Goal: Contribute content

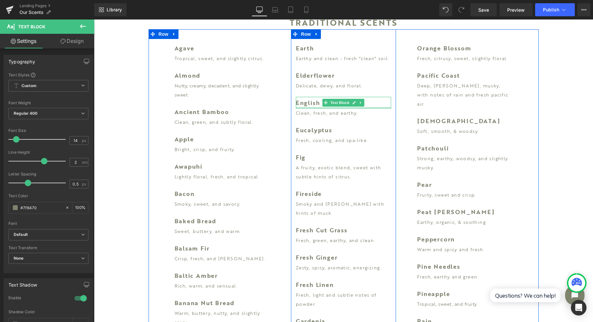
scroll to position [271, 0]
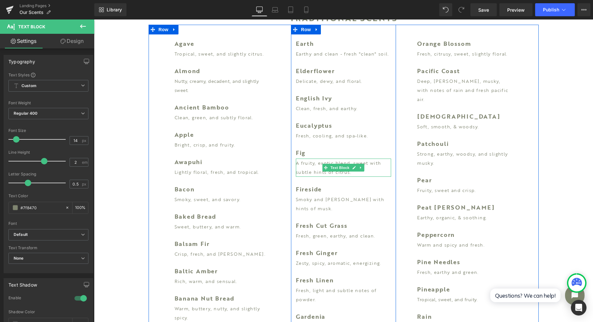
drag, startPoint x: 304, startPoint y: 161, endPoint x: 350, endPoint y: 172, distance: 47.8
click at [304, 161] on p "A fruity, exotic blend, sweet with subtle hints of citrus." at bounding box center [343, 168] width 95 height 18
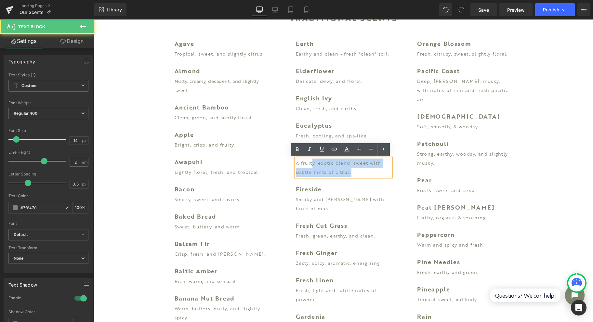
drag, startPoint x: 361, startPoint y: 174, endPoint x: 289, endPoint y: 164, distance: 73.1
paste div
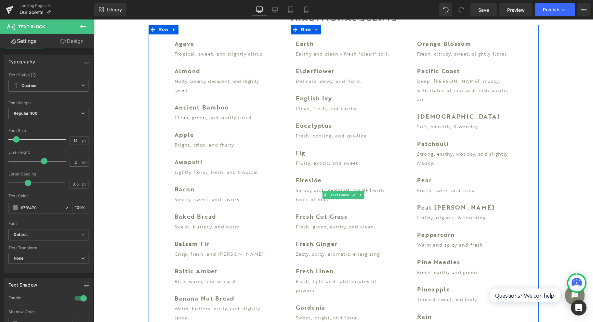
drag, startPoint x: 299, startPoint y: 196, endPoint x: 314, endPoint y: 199, distance: 14.5
click at [299, 196] on p "Smoky and [PERSON_NAME] with hints of musk." at bounding box center [343, 195] width 95 height 18
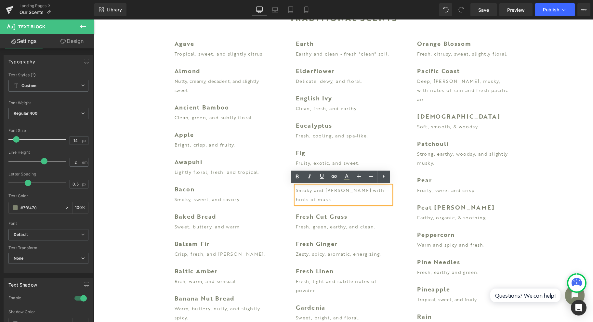
drag, startPoint x: 314, startPoint y: 199, endPoint x: 292, endPoint y: 190, distance: 23.8
click at [296, 190] on div "Smoky and [PERSON_NAME] with hints of musk." at bounding box center [343, 195] width 95 height 18
drag, startPoint x: 315, startPoint y: 200, endPoint x: 292, endPoint y: 190, distance: 25.1
click at [296, 190] on p "Smoky and [PERSON_NAME] with hints of musk." at bounding box center [343, 195] width 95 height 18
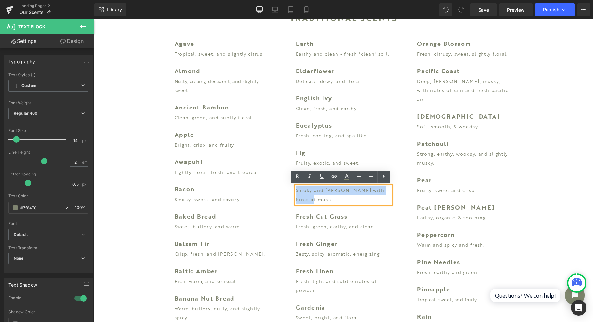
paste div
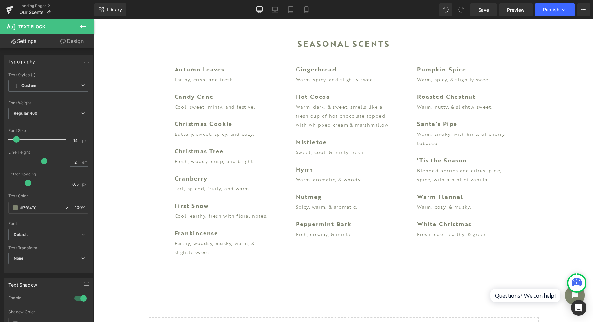
scroll to position [1398, 0]
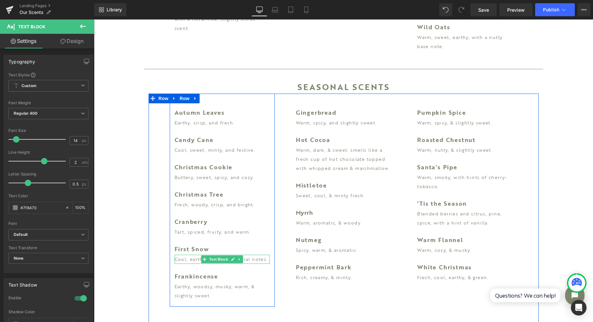
click at [184, 255] on p "Cool, earthy, fresh with floral notes." at bounding box center [222, 259] width 95 height 9
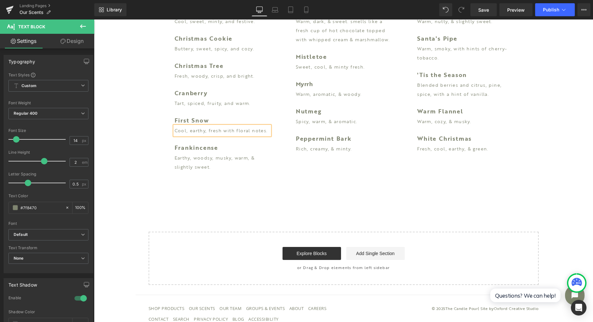
scroll to position [1528, 0]
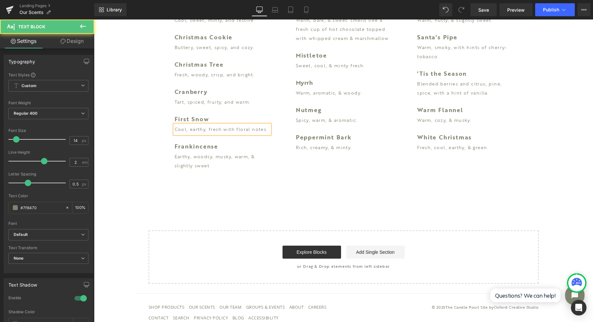
click at [228, 125] on p "Cool, earthy, fresh with floral notes." at bounding box center [222, 129] width 95 height 9
paste div
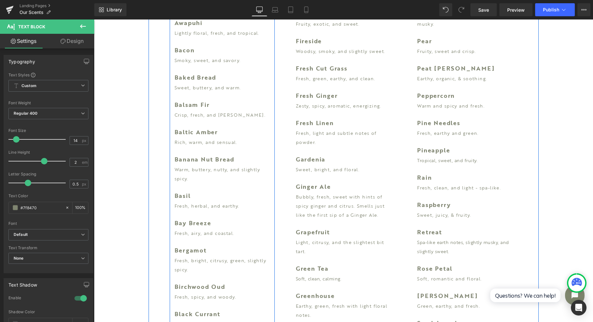
scroll to position [401, 0]
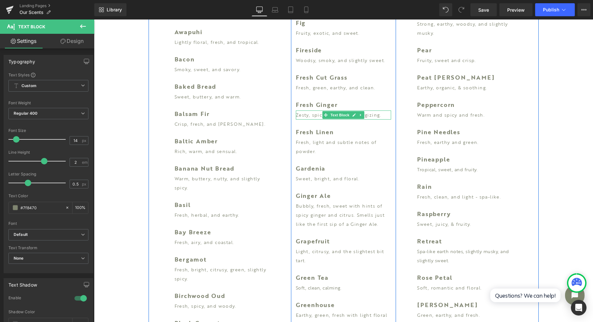
click at [354, 114] on link at bounding box center [354, 115] width 7 height 8
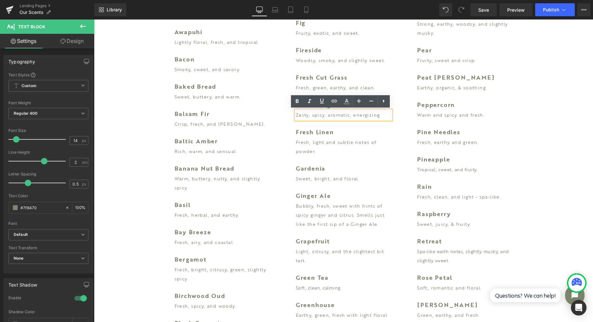
click at [350, 117] on p "Zesty, spicy, aromatic, energizing." at bounding box center [343, 115] width 95 height 9
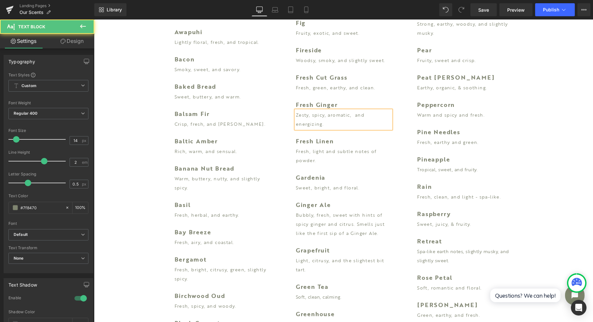
click at [350, 116] on p "Zesty, spicy, aromatic, and energizing." at bounding box center [343, 120] width 95 height 18
drag, startPoint x: 329, startPoint y: 126, endPoint x: 289, endPoint y: 104, distance: 45.5
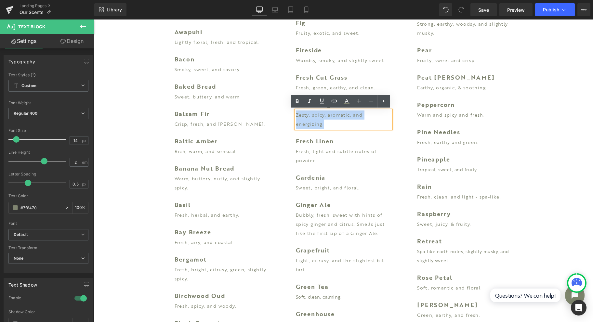
copy p "Zesty, spicy, aromatic, and energizing."
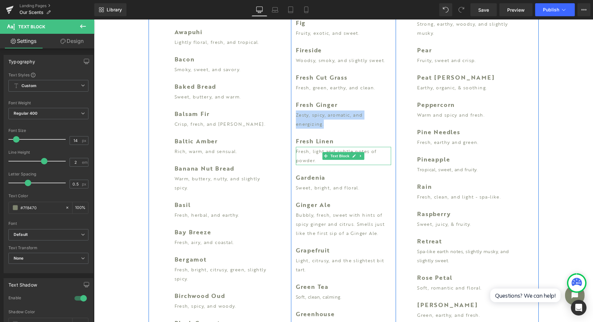
drag, startPoint x: 311, startPoint y: 152, endPoint x: 315, endPoint y: 158, distance: 7.0
click at [311, 152] on p "Fresh, light and subtle notes of powder." at bounding box center [343, 156] width 95 height 18
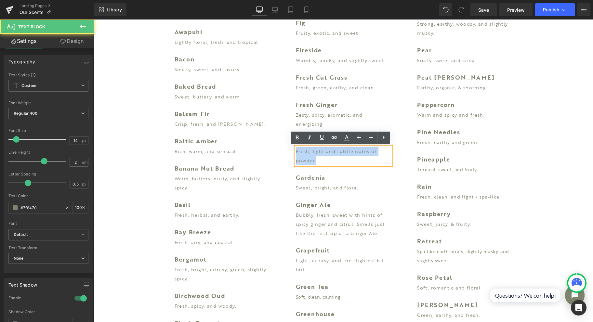
drag, startPoint x: 315, startPoint y: 161, endPoint x: 283, endPoint y: 150, distance: 33.9
paste div
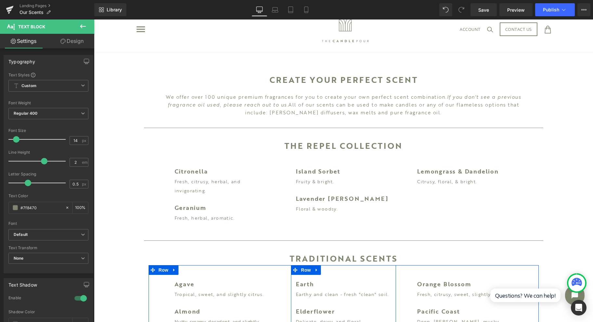
scroll to position [0, 0]
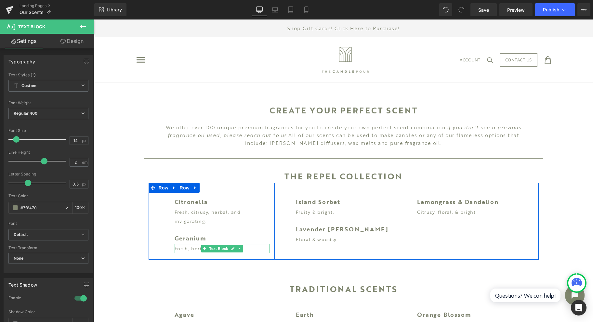
click at [203, 249] on icon at bounding box center [205, 249] width 4 height 4
click at [192, 249] on p "Fresh, herbal, aromatic." at bounding box center [222, 248] width 95 height 9
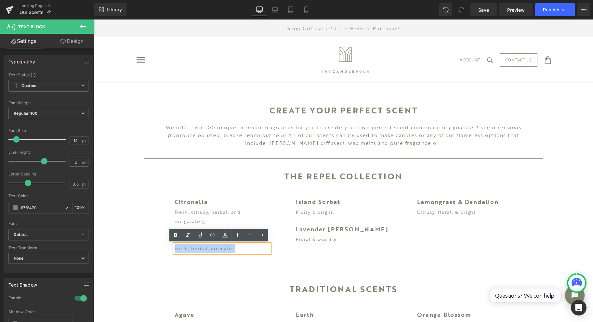
drag, startPoint x: 255, startPoint y: 248, endPoint x: 164, endPoint y: 245, distance: 90.7
click at [164, 245] on div "Citronella Text Block Fresh, citrusy, herbal, and invigorating. Text Block Gera…" at bounding box center [222, 221] width 121 height 77
paste div
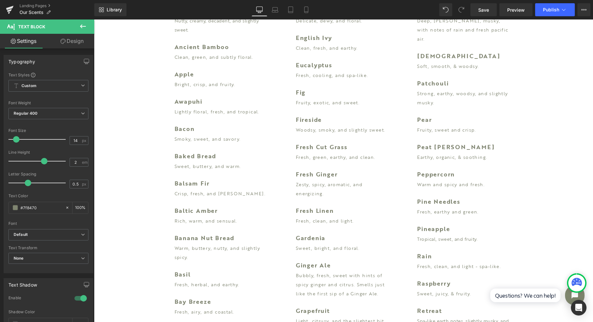
scroll to position [433, 0]
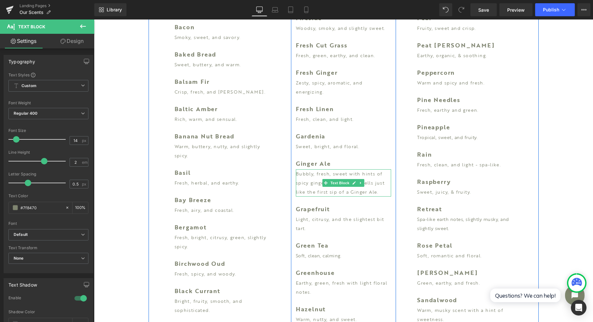
drag, startPoint x: 299, startPoint y: 183, endPoint x: 384, endPoint y: 193, distance: 85.7
click at [299, 183] on p "Bubbly, fresh, sweet with hints of spicy ginger and citrus. Smells just like th…" at bounding box center [343, 182] width 95 height 27
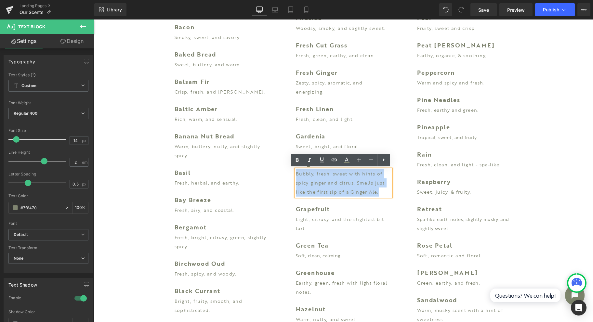
drag, startPoint x: 384, startPoint y: 193, endPoint x: 293, endPoint y: 170, distance: 94.5
click at [296, 170] on p "Bubbly, fresh, sweet with hints of spicy ginger and citrus. Smells just like th…" at bounding box center [343, 182] width 95 height 27
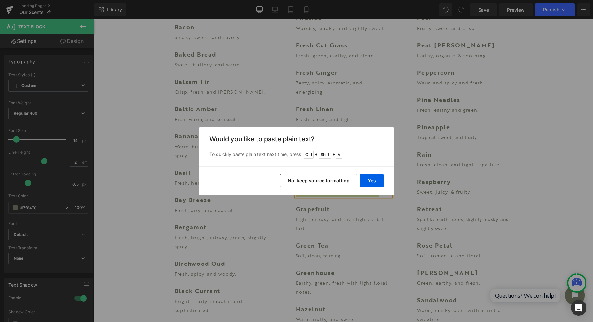
click at [374, 177] on button "Yes" at bounding box center [372, 180] width 24 height 13
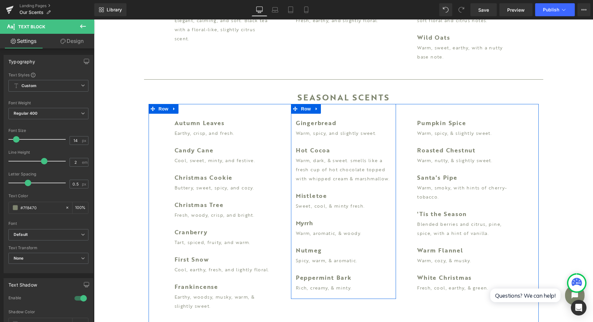
scroll to position [1387, 0]
drag, startPoint x: 340, startPoint y: 126, endPoint x: 369, endPoint y: 124, distance: 28.3
click at [340, 130] on div "Warm, spicy, and slightly sweet. Text Block" at bounding box center [343, 134] width 95 height 9
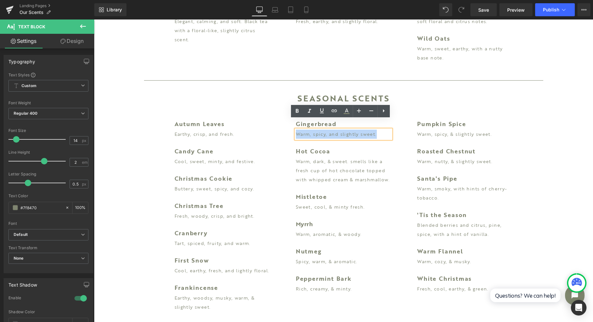
drag, startPoint x: 377, startPoint y: 124, endPoint x: 291, endPoint y: 124, distance: 86.8
click at [291, 124] on div "Gingerbread Text Block Warm, spicy, and slightly sweet. Text Block Hot Cocoa Te…" at bounding box center [343, 206] width 105 height 182
copy p "Warm, spicy, and slightly sweet."
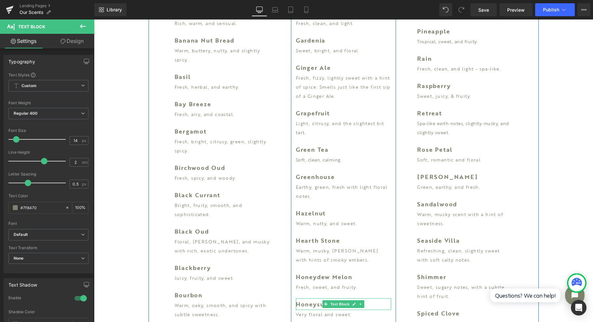
scroll to position [520, 0]
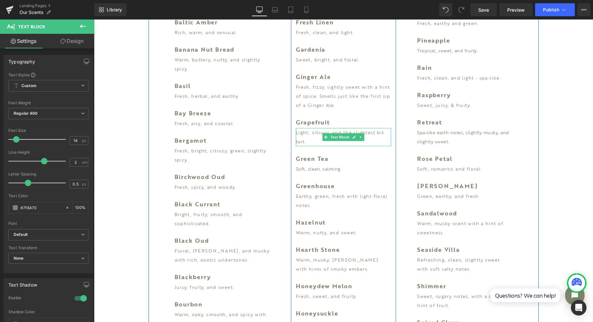
drag, startPoint x: 297, startPoint y: 137, endPoint x: 310, endPoint y: 141, distance: 13.5
click at [297, 137] on p "Light, citrusy, and the slightest bit tart." at bounding box center [343, 137] width 95 height 18
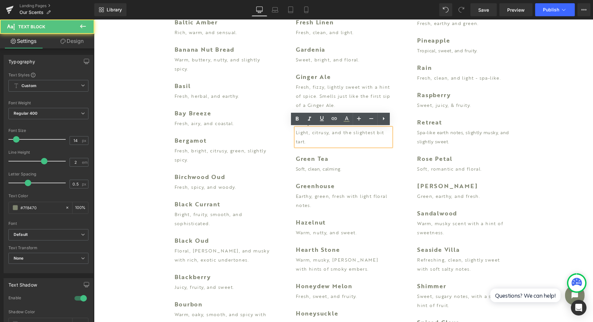
click at [310, 141] on p "Light, citrusy, and the slightest bit tart." at bounding box center [343, 137] width 95 height 18
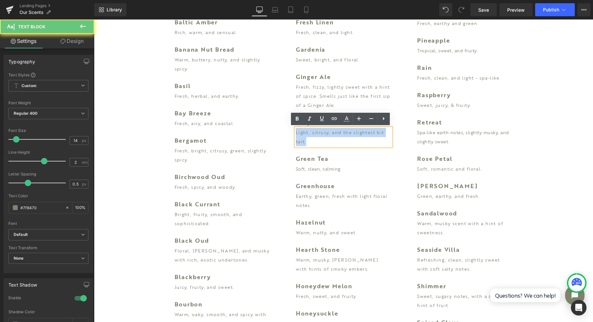
drag, startPoint x: 310, startPoint y: 141, endPoint x: 290, endPoint y: 133, distance: 21.9
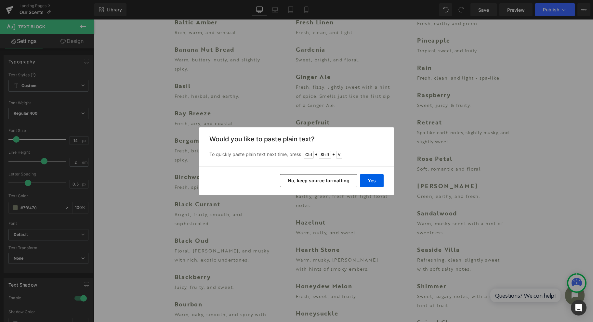
click at [369, 183] on button "Yes" at bounding box center [372, 180] width 24 height 13
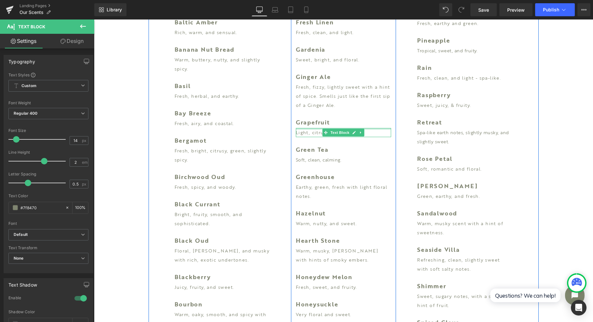
click at [365, 128] on div at bounding box center [343, 129] width 95 height 2
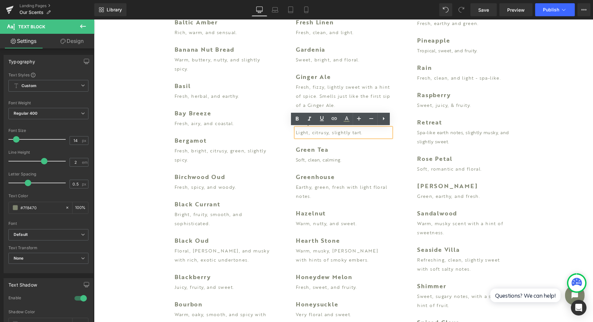
click at [330, 135] on p "Light, citrusy, slightly tart." at bounding box center [343, 132] width 95 height 9
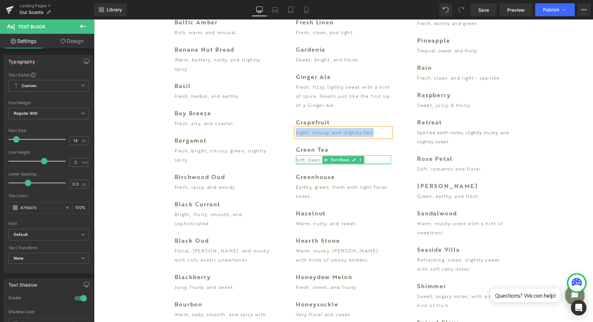
copy p "Light, citrusy, and slightly tart."
click at [309, 161] on div "Soft, clean, calming." at bounding box center [343, 159] width 95 height 9
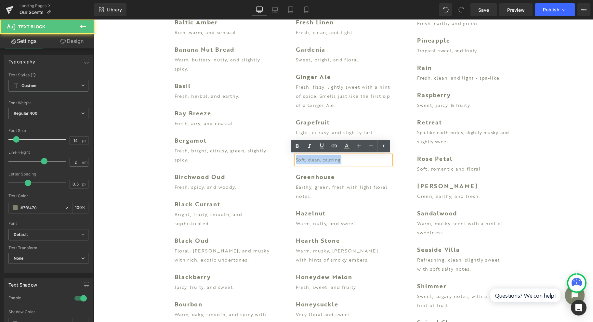
drag, startPoint x: 341, startPoint y: 159, endPoint x: 293, endPoint y: 161, distance: 48.5
click at [296, 161] on div "Soft, clean, calming." at bounding box center [343, 159] width 95 height 9
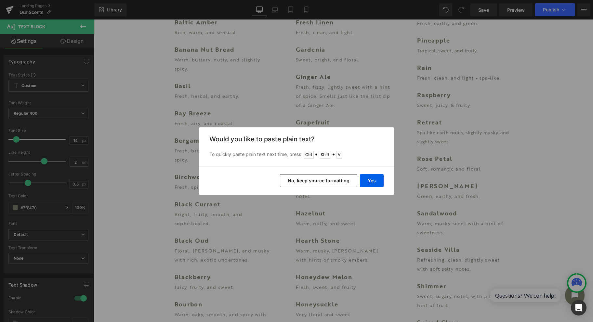
click at [376, 177] on button "Yes" at bounding box center [372, 180] width 24 height 13
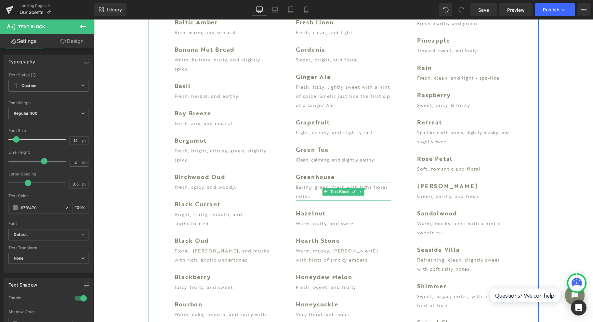
drag, startPoint x: 308, startPoint y: 196, endPoint x: 319, endPoint y: 194, distance: 10.9
click at [308, 196] on p "Earthy, green, fresh with light floral notes." at bounding box center [343, 192] width 95 height 18
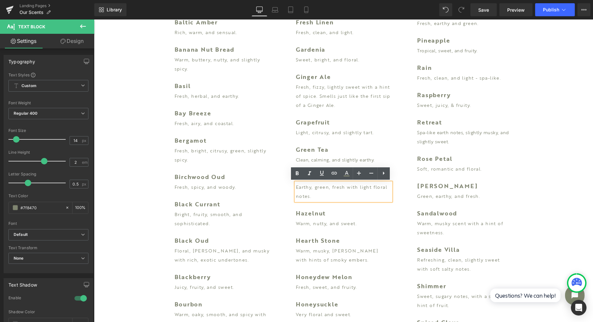
click at [329, 189] on p "Earthy, green, fresh with light floral notes." at bounding box center [343, 192] width 95 height 18
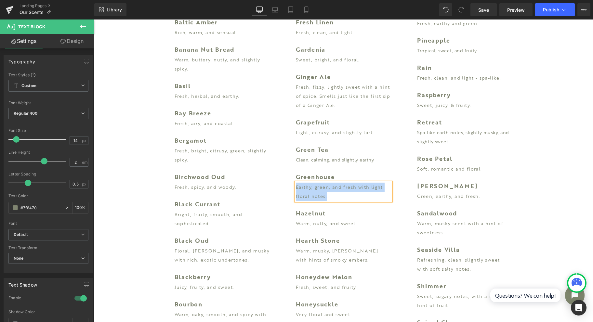
drag, startPoint x: 328, startPoint y: 196, endPoint x: 292, endPoint y: 187, distance: 37.1
click at [296, 187] on p "Earthy, green, and fresh with light floral notes." at bounding box center [343, 192] width 95 height 18
copy p "Earthy, green, and fresh with light floral notes."
drag, startPoint x: 308, startPoint y: 256, endPoint x: 331, endPoint y: 259, distance: 22.6
click at [308, 256] on p "Warm, musky, [PERSON_NAME] with hints of smoky embers." at bounding box center [343, 255] width 95 height 18
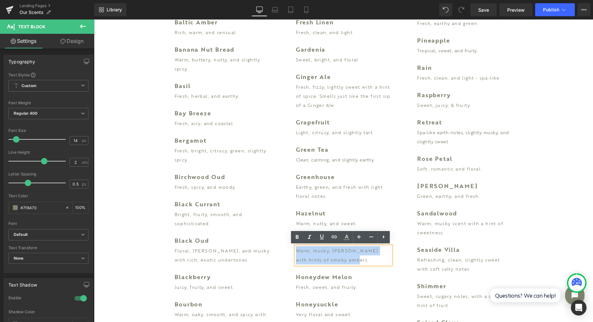
drag, startPoint x: 341, startPoint y: 259, endPoint x: 295, endPoint y: 250, distance: 46.7
click at [296, 250] on p "Warm, musky, [PERSON_NAME] with hints of smoky embers." at bounding box center [343, 255] width 95 height 18
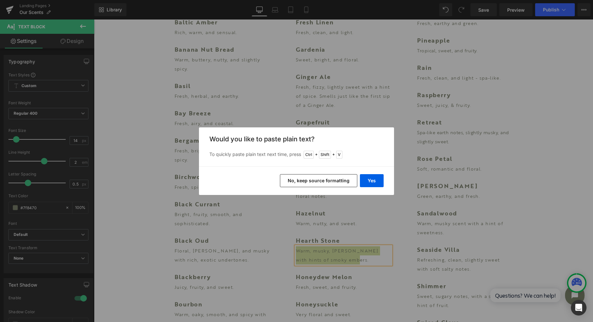
click at [376, 179] on button "Yes" at bounding box center [372, 180] width 24 height 13
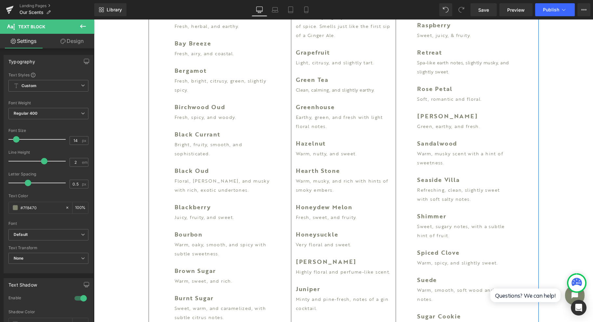
scroll to position [607, 0]
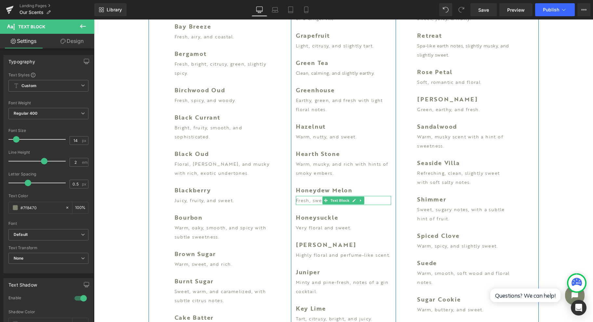
drag, startPoint x: 310, startPoint y: 203, endPoint x: 366, endPoint y: 200, distance: 55.4
click at [310, 203] on p "Fresh, sweet, and fruity." at bounding box center [343, 200] width 95 height 9
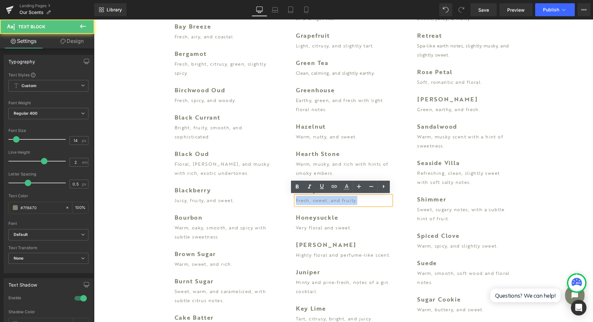
drag, startPoint x: 372, startPoint y: 200, endPoint x: 276, endPoint y: 199, distance: 95.6
click at [276, 199] on div "Agave Text Block Tropical, sweet, and slightly citrus. Text Block Almond Text B…" at bounding box center [344, 269] width 390 height 1160
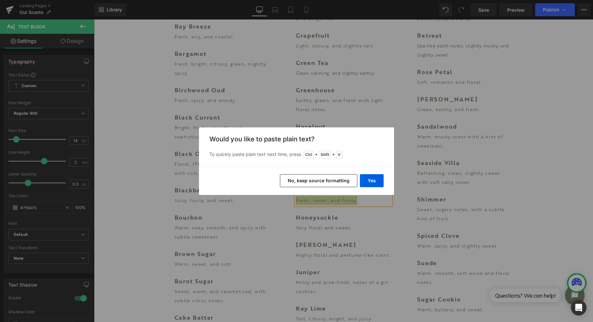
click at [369, 182] on button "Yes" at bounding box center [372, 180] width 24 height 13
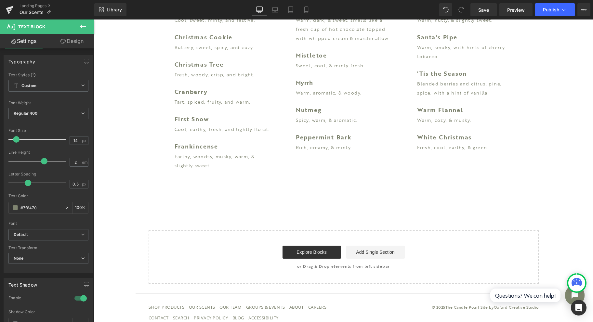
scroll to position [1354, 0]
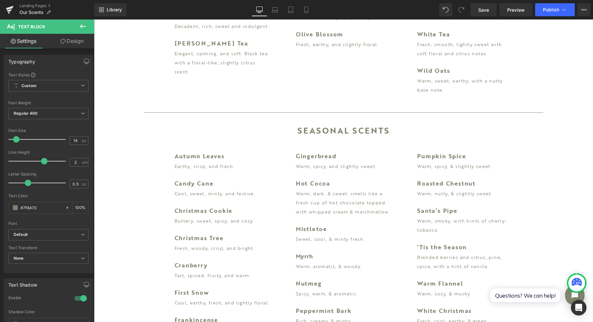
click at [306, 191] on p "Warm, dark, & sweet. smells like a fresh cup of hot chocolate topped with whipp…" at bounding box center [343, 202] width 95 height 27
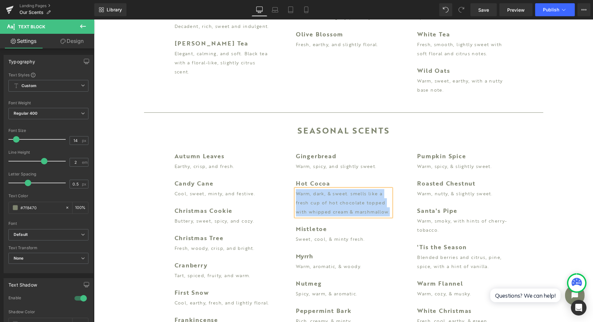
drag, startPoint x: 294, startPoint y: 185, endPoint x: 387, endPoint y: 209, distance: 95.6
click at [387, 209] on div "Gingerbread Text Block Warm, spicy, and slightly sweet. Text Block Hot Cocoa Te…" at bounding box center [343, 238] width 105 height 182
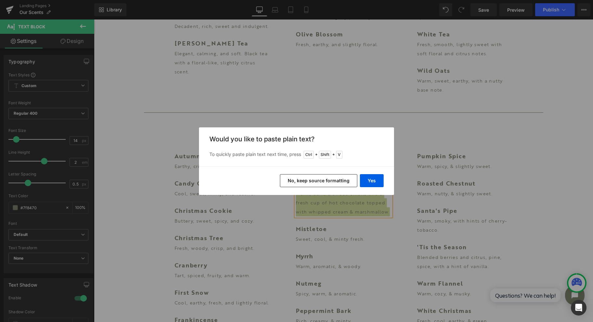
click at [377, 179] on button "Yes" at bounding box center [372, 180] width 24 height 13
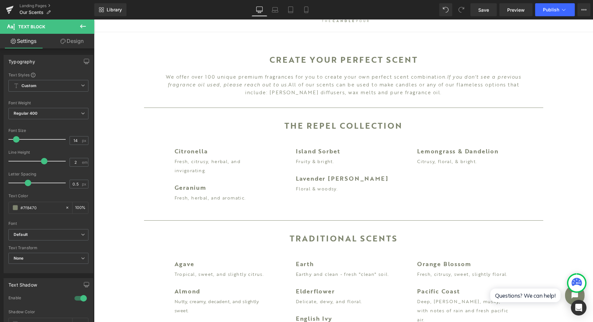
scroll to position [0, 0]
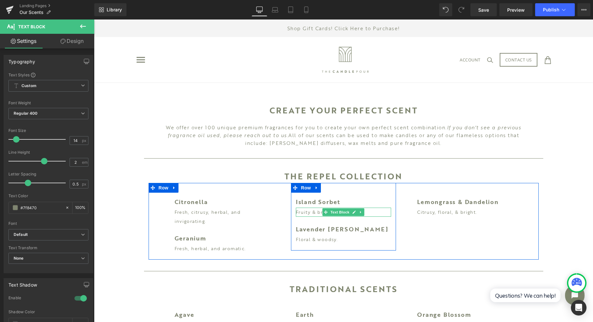
drag, startPoint x: 310, startPoint y: 213, endPoint x: 356, endPoint y: 213, distance: 45.8
click at [310, 212] on p "Fruity & bright." at bounding box center [343, 212] width 95 height 9
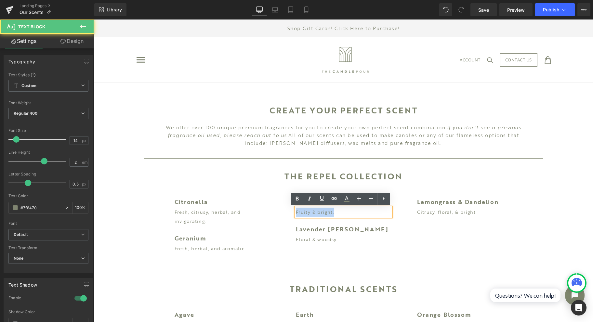
drag, startPoint x: 350, startPoint y: 215, endPoint x: 285, endPoint y: 214, distance: 64.7
click at [285, 214] on div "Island Sorbet Text Block Fruity & bright. Text Block Lavender [PERSON_NAME] Tex…" at bounding box center [343, 217] width 121 height 68
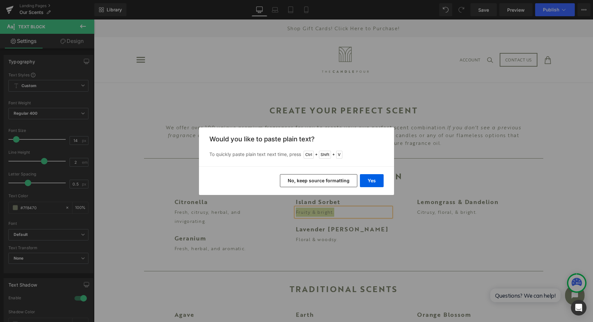
click at [373, 183] on button "Yes" at bounding box center [372, 180] width 24 height 13
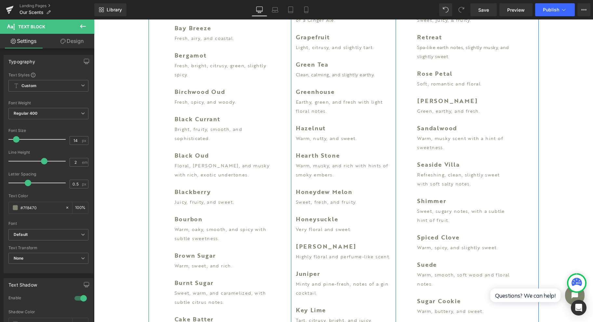
scroll to position [607, 0]
drag, startPoint x: 303, startPoint y: 285, endPoint x: 316, endPoint y: 291, distance: 14.0
click at [303, 285] on p "Minty and pine-fresh, notes of a gin cocktail." at bounding box center [343, 287] width 95 height 18
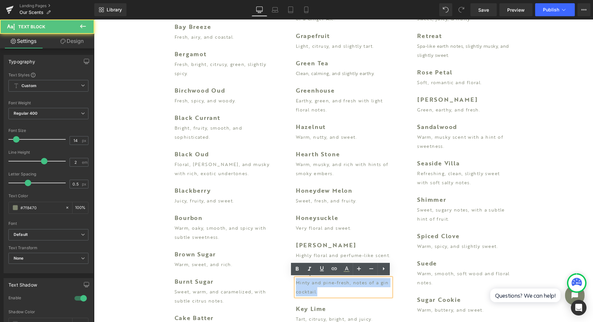
drag, startPoint x: 321, startPoint y: 291, endPoint x: 286, endPoint y: 284, distance: 35.3
click at [286, 284] on div "Earth Text Block Earthy and clean - fresh "clean" soil. Text Block Elderflower …" at bounding box center [343, 246] width 121 height 1114
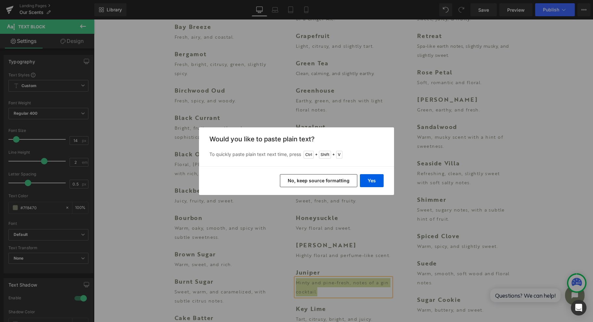
click at [367, 182] on button "Yes" at bounding box center [372, 180] width 24 height 13
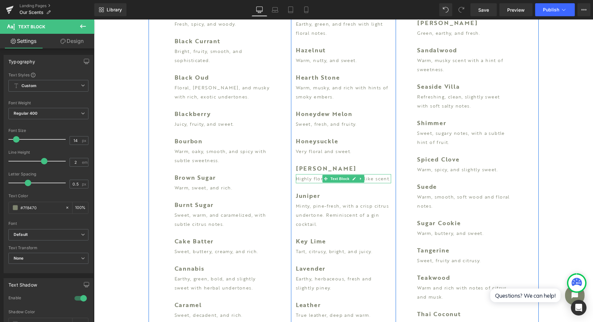
scroll to position [693, 0]
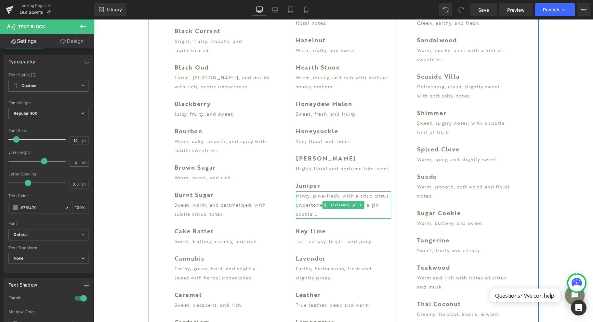
drag, startPoint x: 303, startPoint y: 210, endPoint x: 320, endPoint y: 214, distance: 17.3
click at [303, 210] on p "Minty, pine-fresh, with a crisp citrus undertone. Reminiscent of a gin cocktail." at bounding box center [343, 204] width 95 height 27
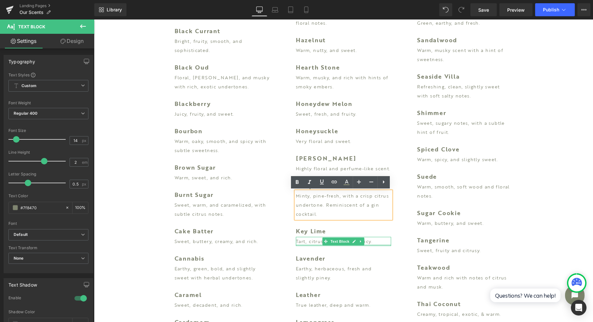
click at [312, 244] on p "Tart, citrusy, bright, and juicy." at bounding box center [343, 241] width 95 height 9
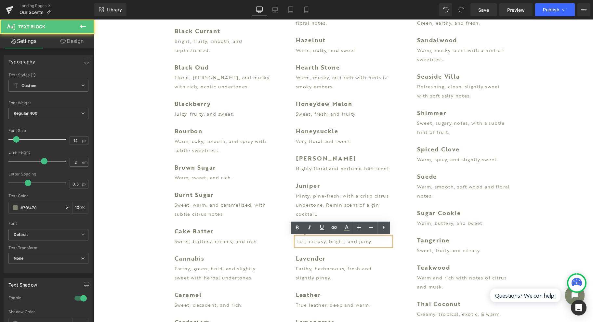
drag, startPoint x: 376, startPoint y: 243, endPoint x: 292, endPoint y: 240, distance: 84.6
click at [296, 240] on div "Tart, citrusy, bright, and juicy." at bounding box center [343, 241] width 95 height 9
click at [493, 9] on link "Save" at bounding box center [483, 9] width 26 height 13
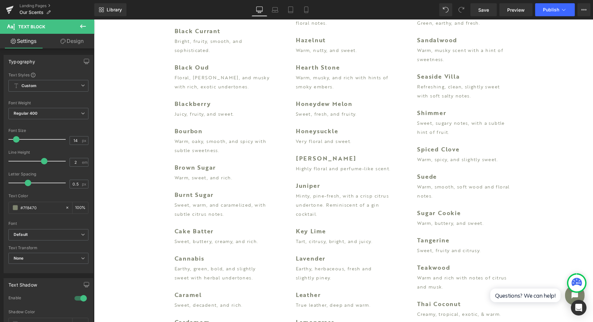
click at [483, 10] on span "Save" at bounding box center [483, 10] width 11 height 7
